Goal: Find specific page/section: Find specific page/section

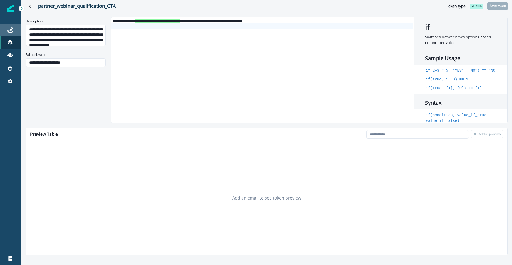
click at [6, 27] on div "Journeys" at bounding box center [10, 30] width 17 height 6
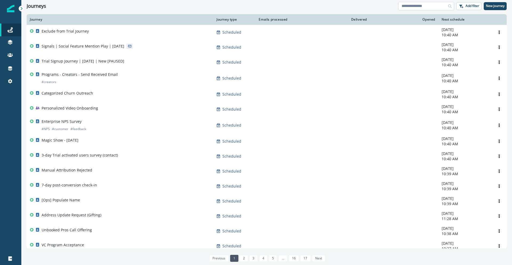
click at [425, 5] on input at bounding box center [426, 6] width 56 height 9
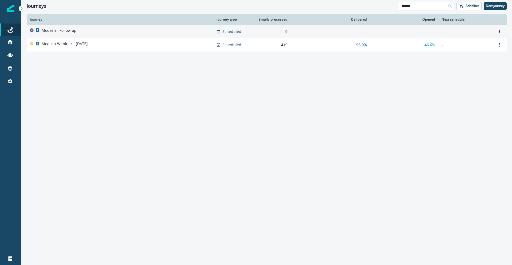
type input "******"
click at [122, 30] on div "Modash - Follow up" at bounding box center [120, 31] width 180 height 7
